Goal: Browse casually: Explore the website without a specific task or goal

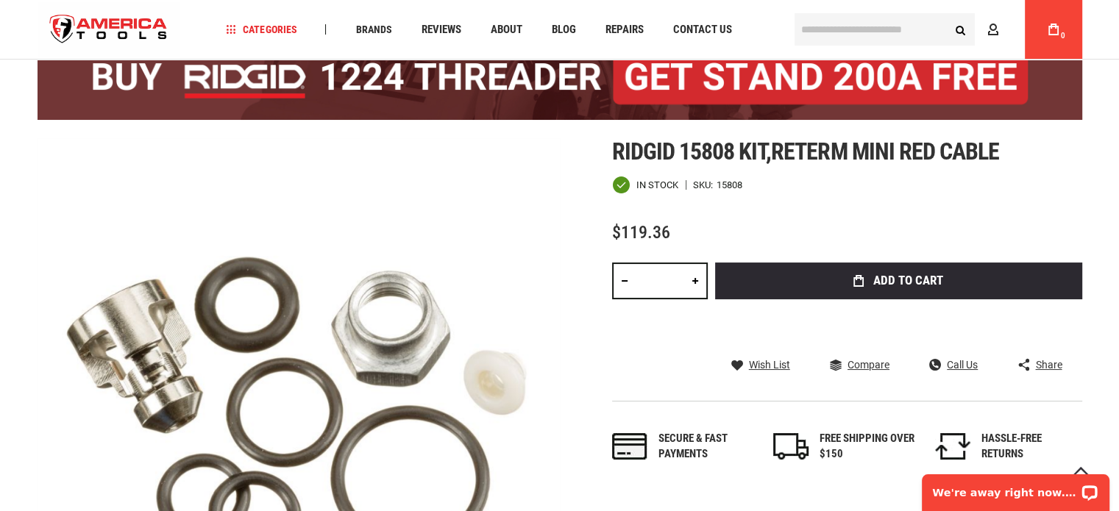
scroll to position [147, 0]
